Goal: Navigation & Orientation: Understand site structure

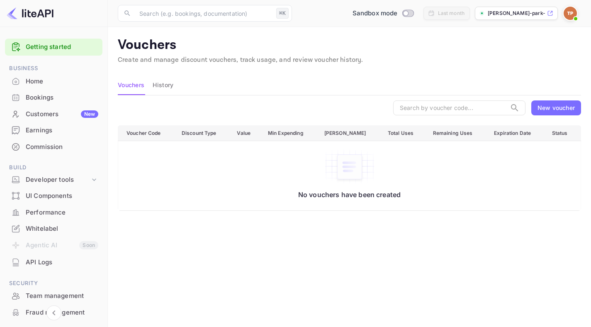
click at [35, 33] on div at bounding box center [53, 31] width 107 height 8
click at [44, 46] on link "Getting started" at bounding box center [62, 47] width 73 height 10
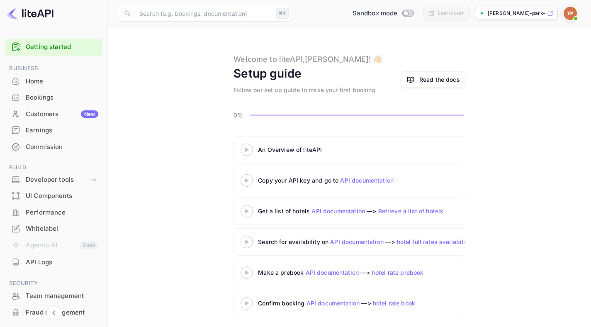
click at [244, 151] on icon at bounding box center [246, 150] width 29 height 4
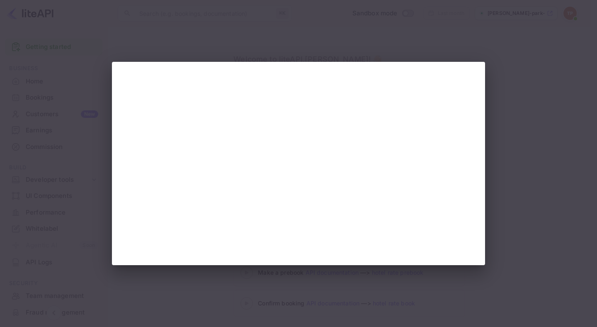
click at [394, 30] on div at bounding box center [298, 163] width 597 height 327
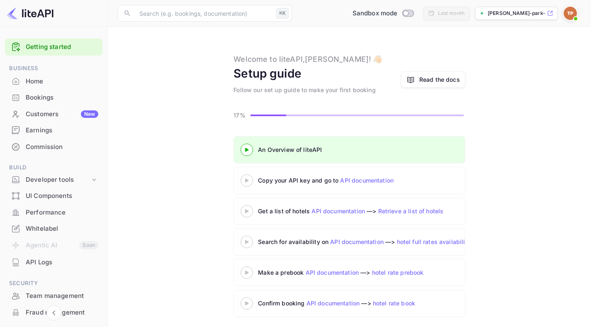
click at [245, 182] on 3 at bounding box center [246, 180] width 3 height 4
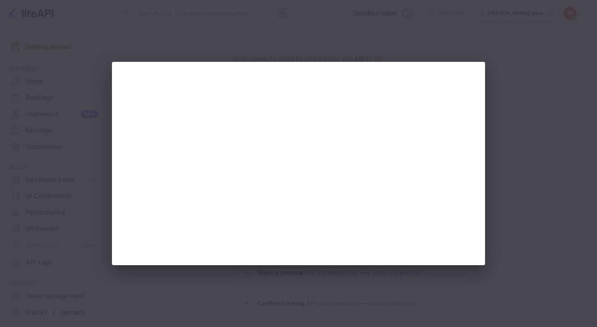
click at [508, 140] on div at bounding box center [298, 163] width 597 height 327
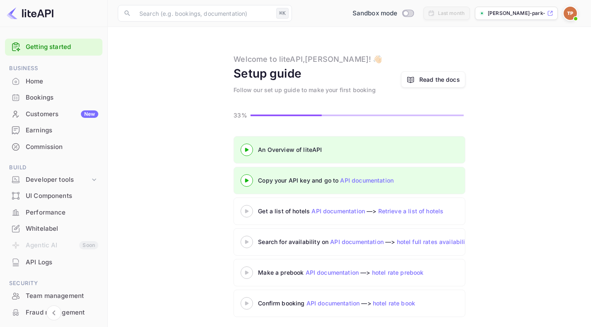
click at [243, 212] on icon at bounding box center [246, 211] width 29 height 4
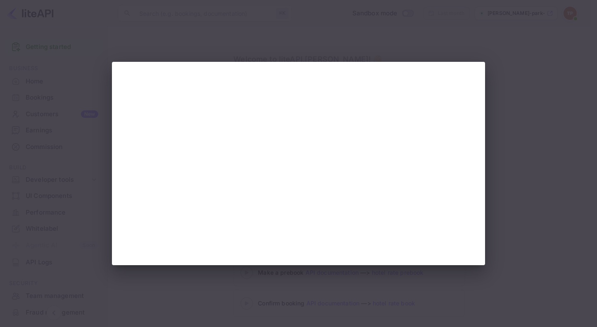
click at [505, 76] on div at bounding box center [298, 163] width 597 height 327
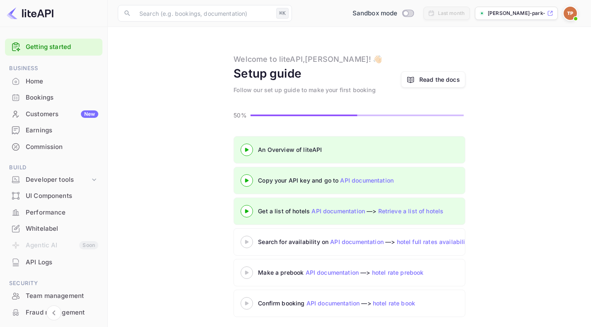
click at [245, 242] on icon at bounding box center [246, 242] width 29 height 4
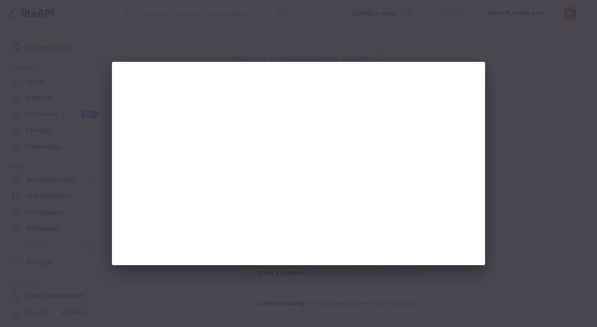
click at [427, 54] on div at bounding box center [298, 163] width 597 height 327
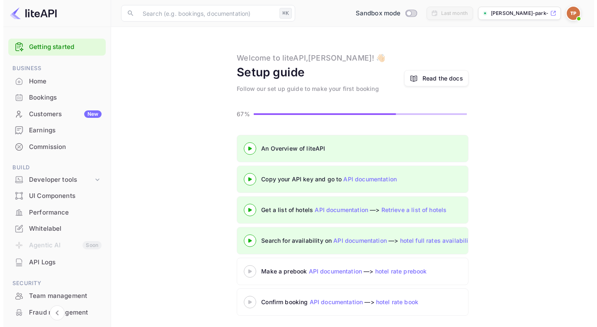
scroll to position [3, 0]
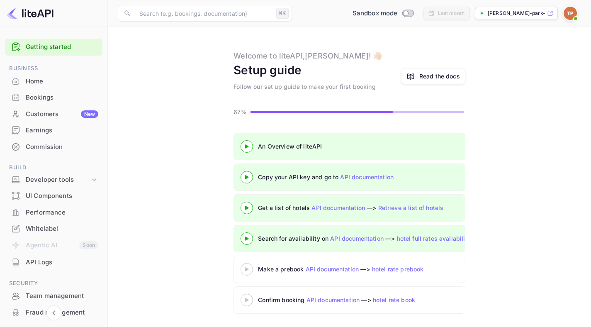
click at [250, 266] on div at bounding box center [246, 269] width 29 height 10
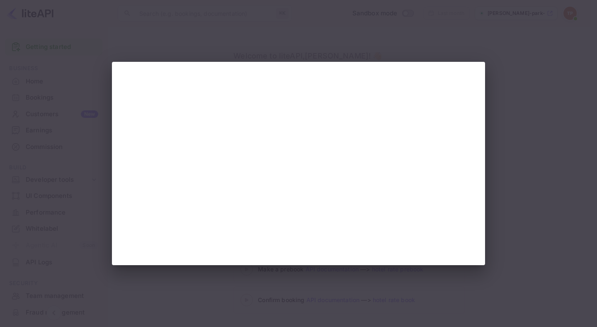
click at [340, 39] on div at bounding box center [298, 163] width 597 height 327
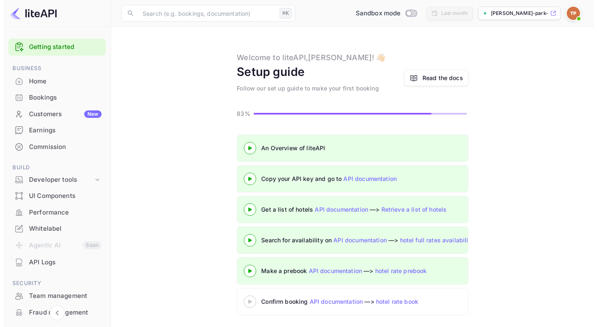
scroll to position [3, 0]
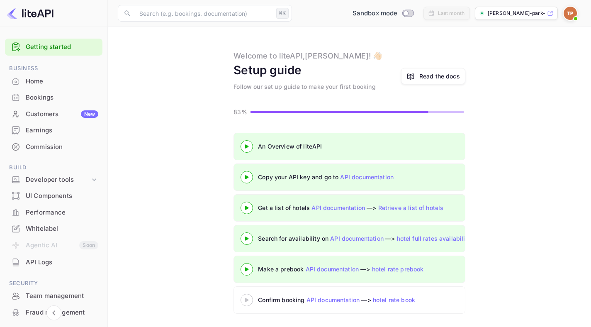
click at [250, 300] on icon at bounding box center [246, 300] width 29 height 4
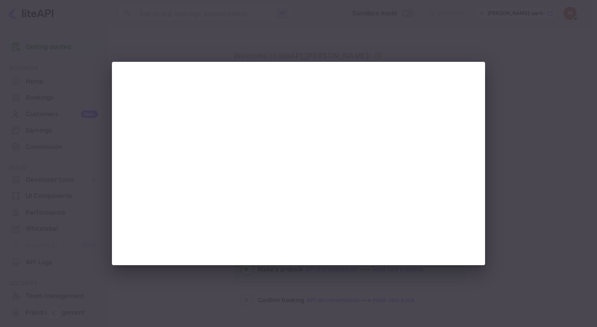
click at [296, 33] on div at bounding box center [298, 163] width 597 height 327
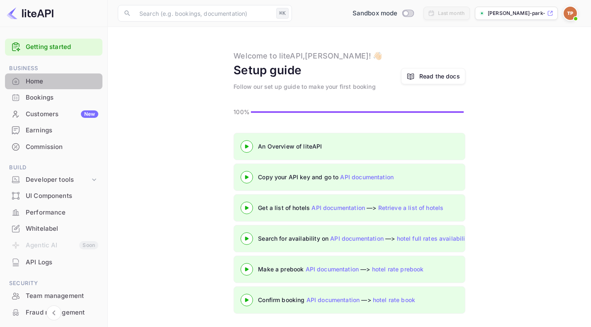
click at [58, 83] on div "Home" at bounding box center [62, 82] width 73 height 10
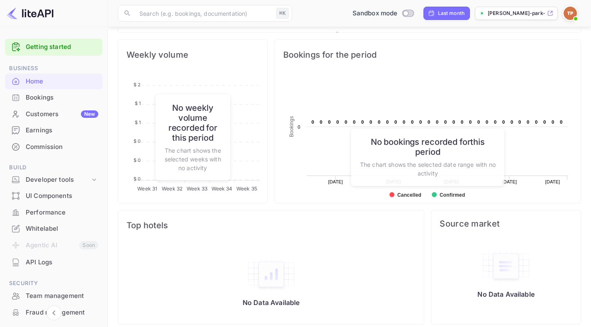
scroll to position [293, 0]
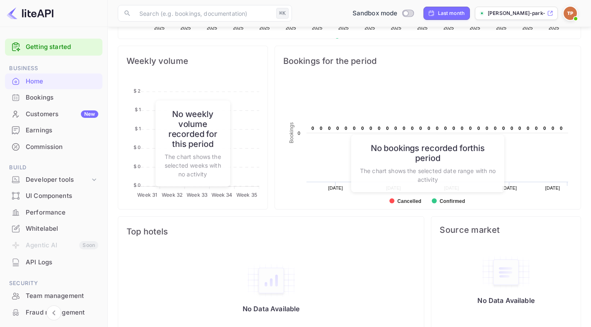
click at [39, 99] on div "Bookings" at bounding box center [62, 98] width 73 height 10
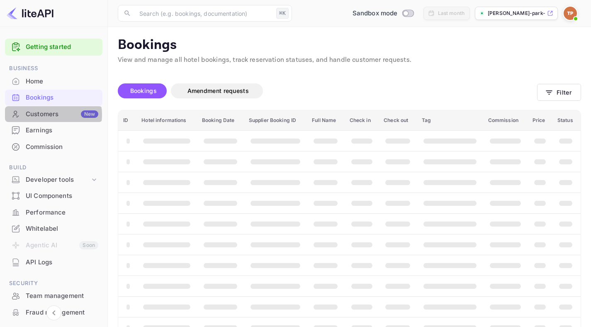
click at [46, 115] on div "Customers New" at bounding box center [62, 114] width 73 height 10
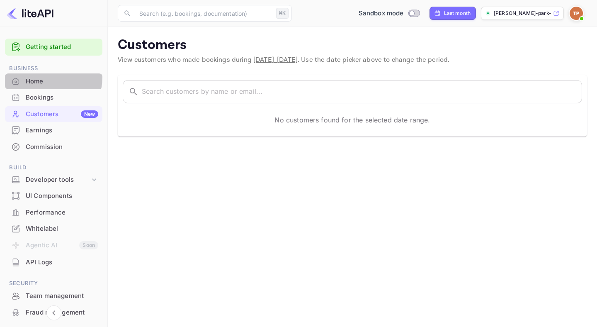
click at [35, 77] on div "Home" at bounding box center [62, 82] width 73 height 10
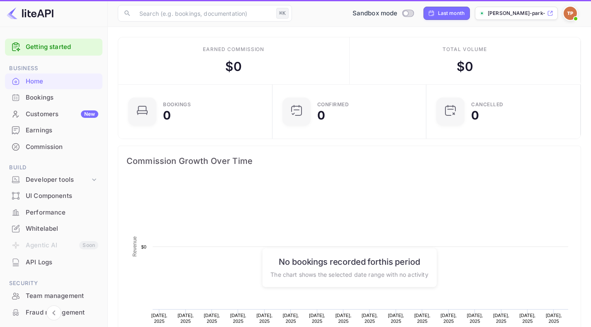
scroll to position [129, 143]
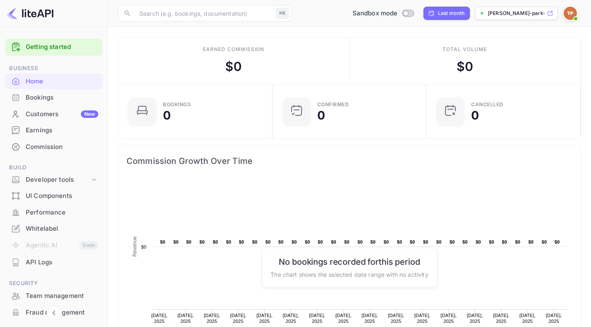
drag, startPoint x: 64, startPoint y: 13, endPoint x: 29, endPoint y: 13, distance: 34.8
click at [29, 13] on div at bounding box center [54, 13] width 108 height 27
